Goal: Information Seeking & Learning: Find specific fact

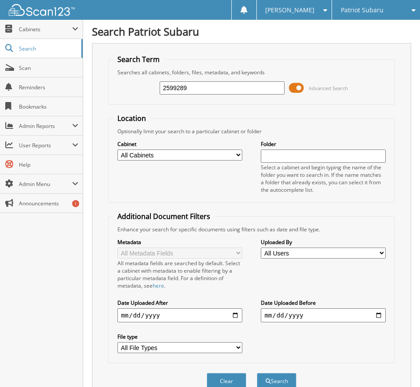
type input "2599289"
click at [297, 85] on span at bounding box center [296, 87] width 15 height 13
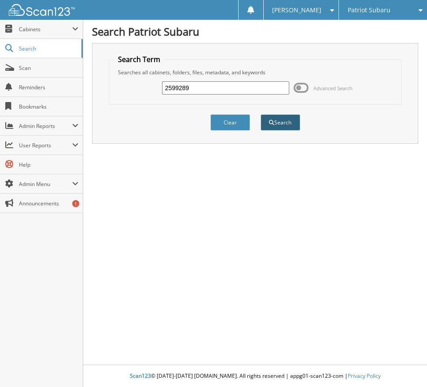
click at [282, 128] on button "Search" at bounding box center [280, 122] width 40 height 16
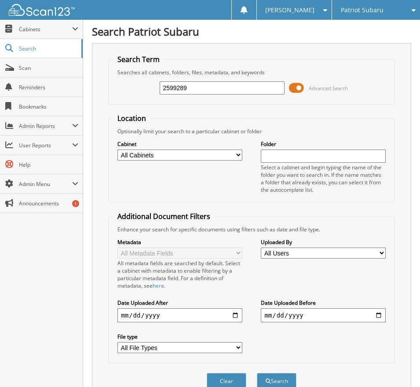
click at [300, 88] on span at bounding box center [296, 87] width 15 height 13
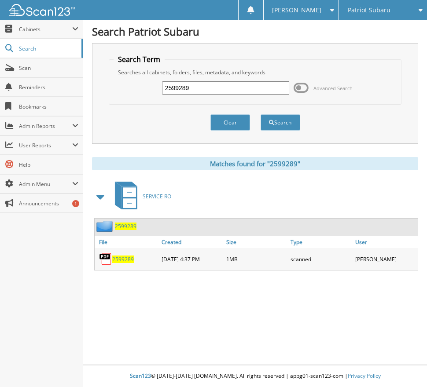
click at [124, 254] on div "2599289" at bounding box center [127, 259] width 65 height 18
click at [124, 256] on span "2599289" at bounding box center [123, 259] width 22 height 7
